Goal: Task Accomplishment & Management: Use online tool/utility

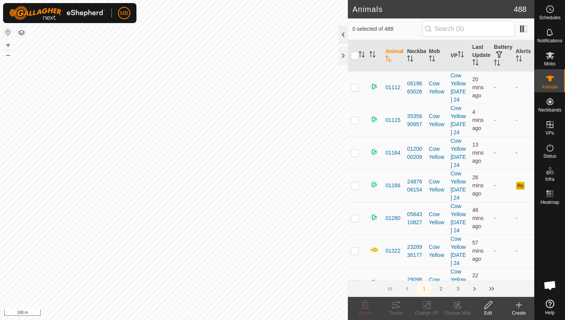
click at [343, 35] on div at bounding box center [343, 34] width 9 height 18
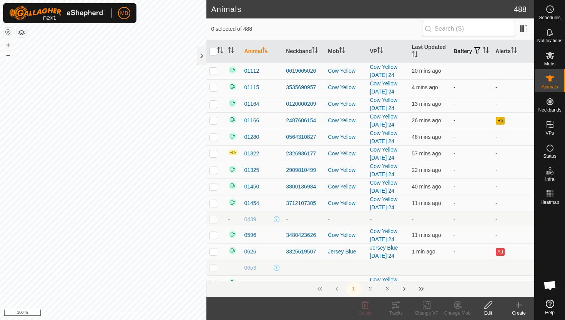
click at [457, 51] on th "Battery" at bounding box center [472, 51] width 42 height 23
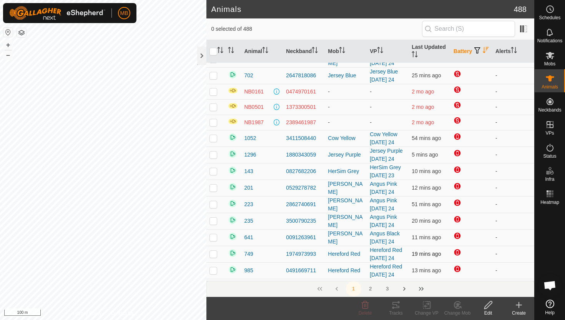
scroll to position [40, 0]
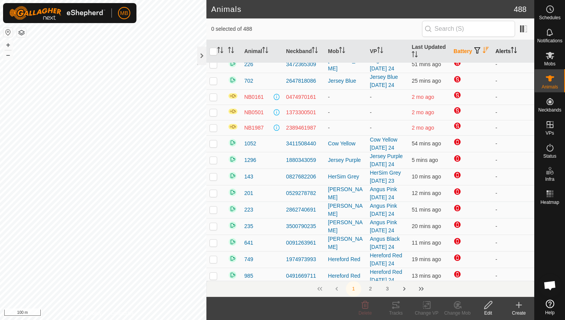
click at [514, 51] on icon "Activate to sort" at bounding box center [514, 50] width 6 height 6
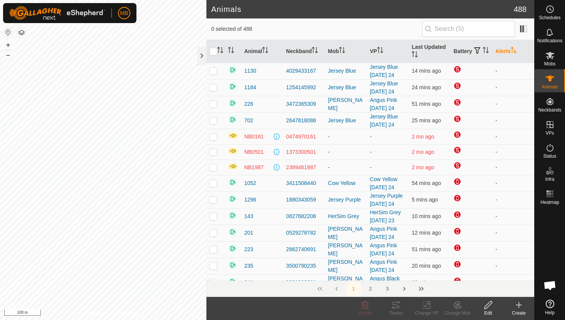
click at [514, 51] on icon "Activate to sort" at bounding box center [514, 50] width 6 height 6
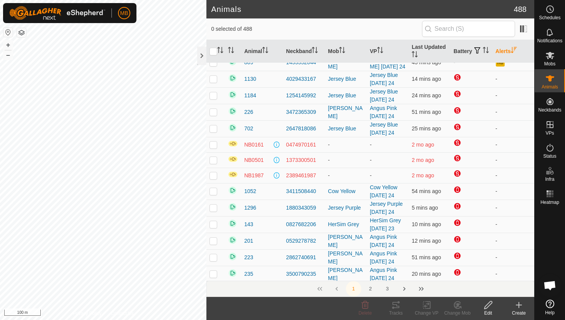
scroll to position [255, 0]
click at [203, 53] on div at bounding box center [201, 56] width 9 height 18
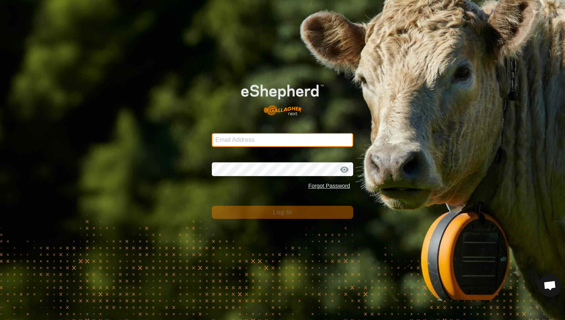
type input "mathew.gemma@barhamfarming.co.nz"
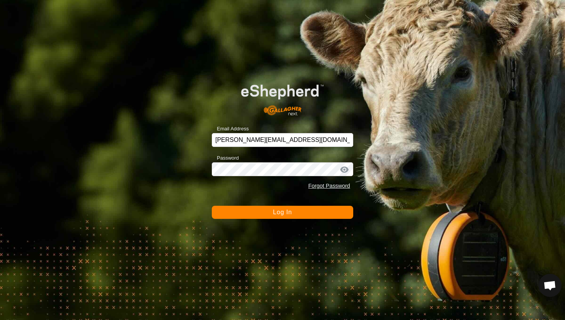
click at [302, 214] on button "Log In" at bounding box center [282, 212] width 141 height 13
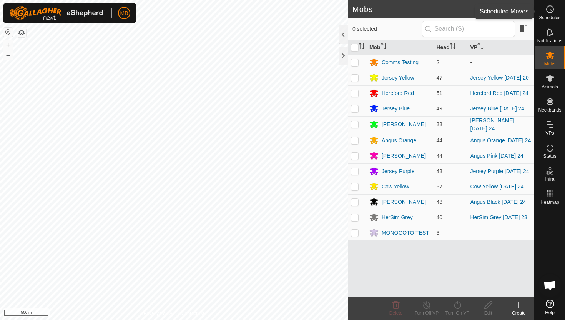
click at [550, 12] on icon at bounding box center [550, 9] width 9 height 9
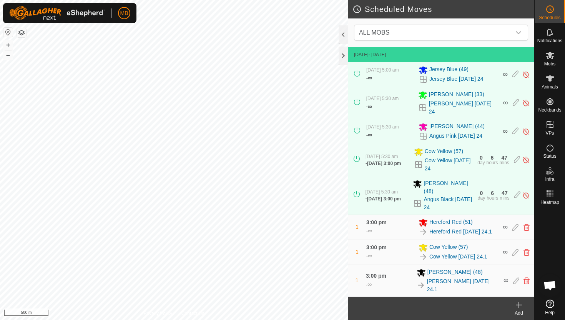
scroll to position [160, 0]
click at [527, 249] on icon at bounding box center [527, 252] width 6 height 7
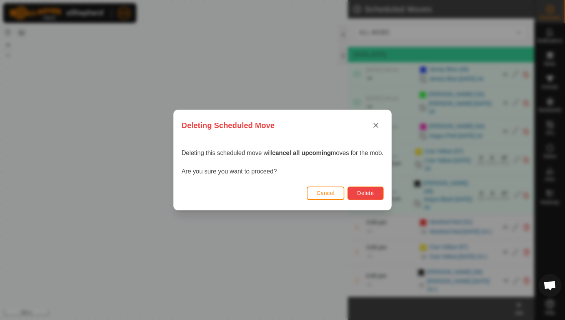
click at [370, 194] on span "Delete" at bounding box center [365, 193] width 17 height 6
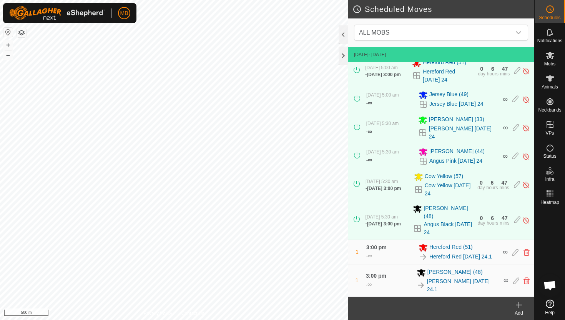
scroll to position [128, 0]
click at [550, 55] on icon at bounding box center [550, 55] width 8 height 7
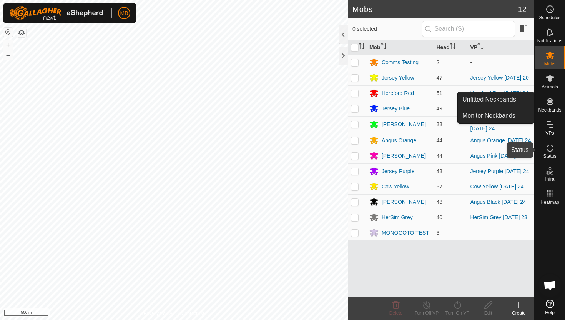
click at [549, 148] on icon at bounding box center [550, 147] width 9 height 9
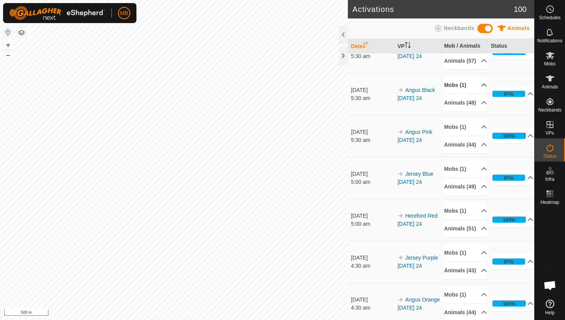
scroll to position [64, 0]
click at [550, 55] on icon at bounding box center [550, 55] width 8 height 7
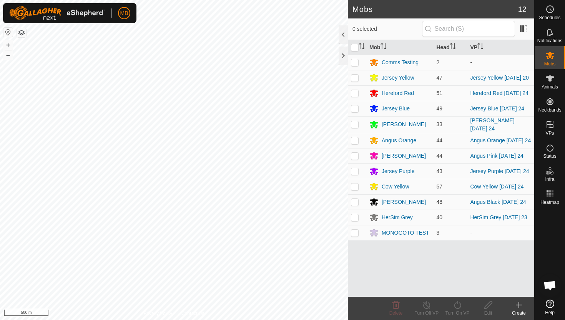
click at [355, 205] on p-tablecheckbox at bounding box center [355, 202] width 8 height 6
checkbox input "true"
click at [456, 305] on icon at bounding box center [458, 304] width 10 height 9
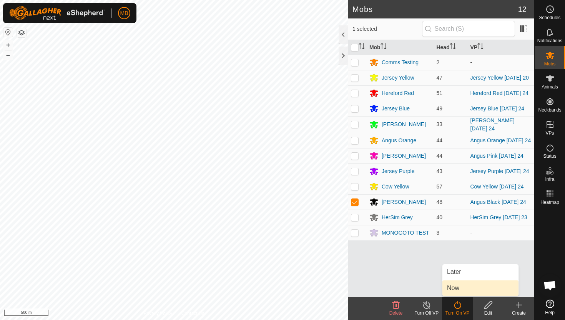
click at [459, 288] on link "Now" at bounding box center [481, 287] width 76 height 15
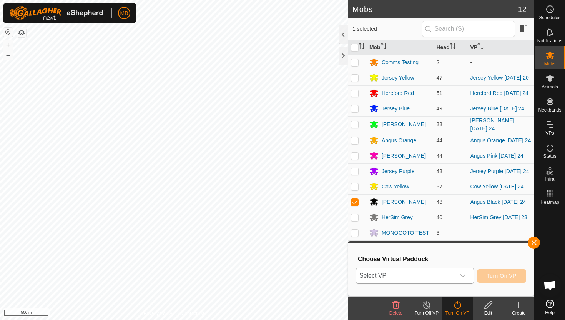
click at [461, 277] on icon "dropdown trigger" at bounding box center [463, 276] width 6 height 6
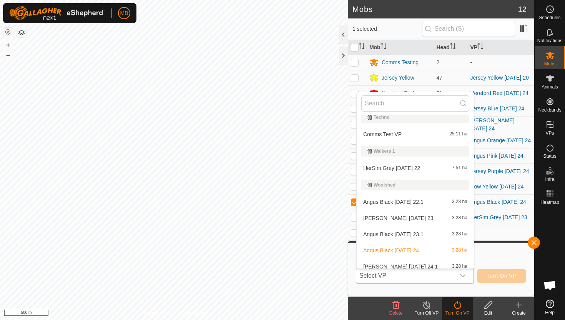
scroll to position [403, 0]
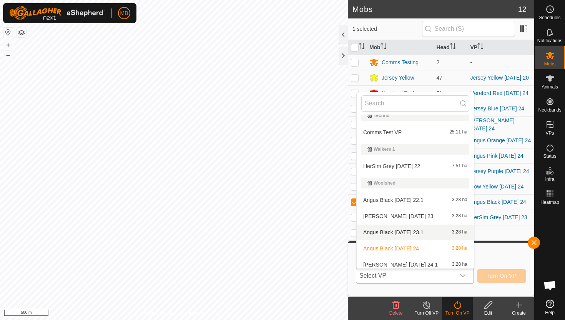
click at [446, 233] on li "Angus Black Tuesday 23.1 3.28 ha" at bounding box center [415, 232] width 117 height 15
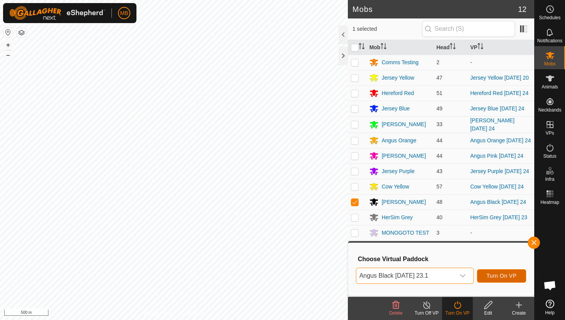
click at [501, 276] on span "Turn On VP" at bounding box center [502, 276] width 30 height 6
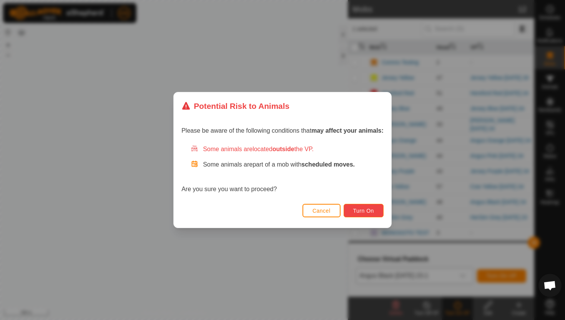
click at [370, 212] on span "Turn On" at bounding box center [363, 211] width 21 height 6
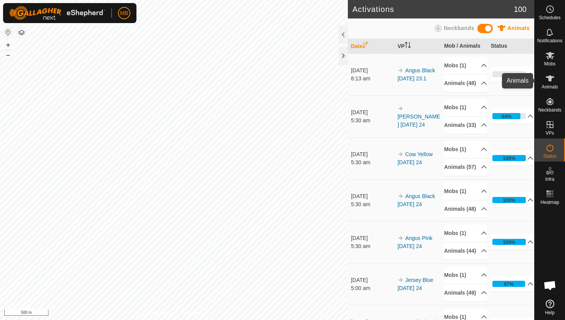
click at [551, 77] on icon at bounding box center [550, 78] width 8 height 6
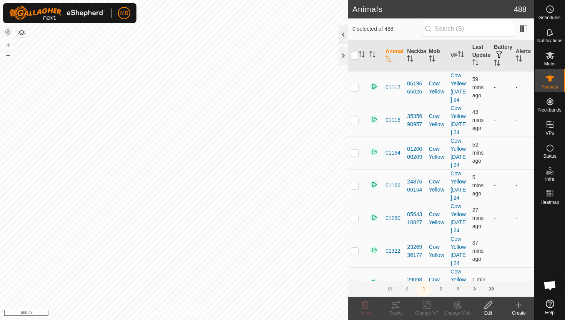
click at [345, 40] on div at bounding box center [343, 34] width 9 height 18
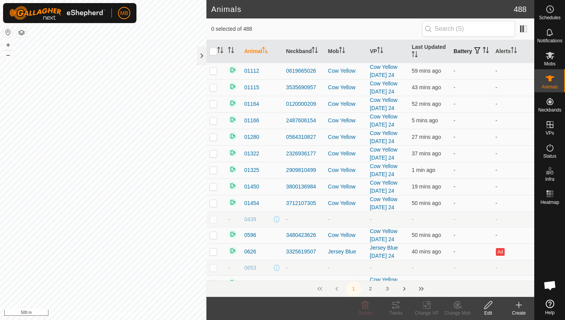
click at [483, 53] on icon "Activate to sort" at bounding box center [486, 50] width 6 height 6
